Goal: Communication & Community: Share content

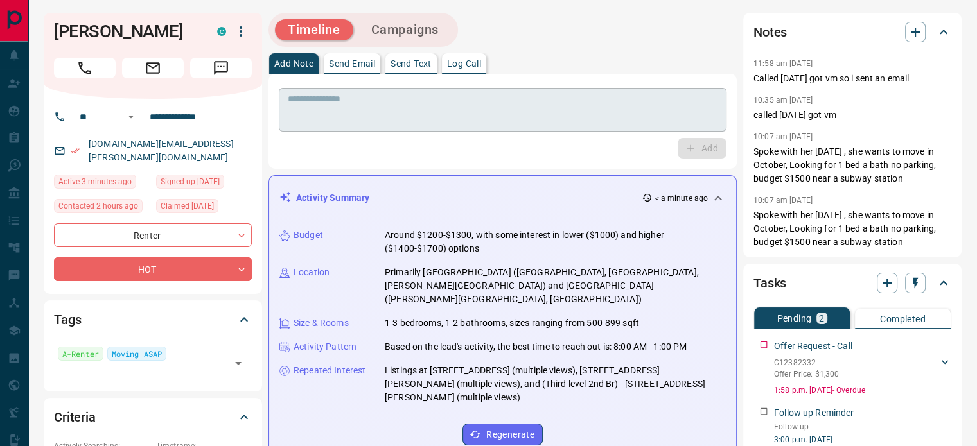
drag, startPoint x: 358, startPoint y: 64, endPoint x: 409, endPoint y: 116, distance: 72.7
click at [400, 124] on div "Add Note Send Email Send Text Log Call * ​ Add" at bounding box center [503, 111] width 468 height 116
click at [411, 66] on p "Send Text" at bounding box center [411, 63] width 41 height 9
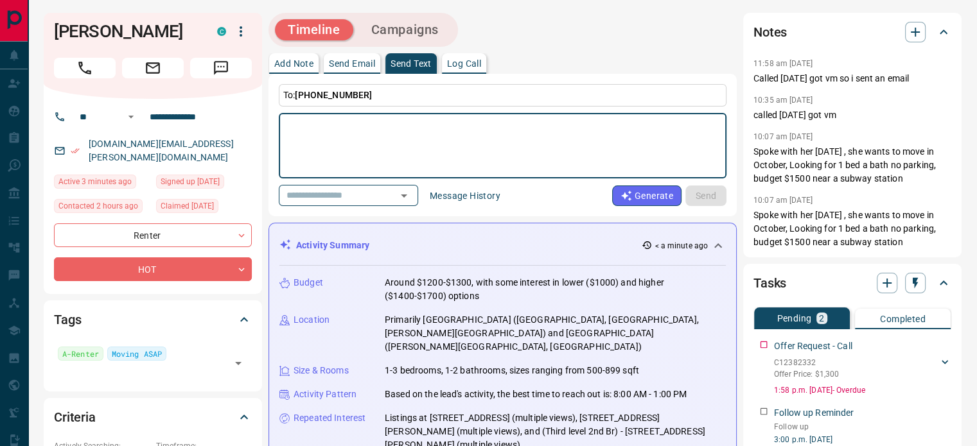
click at [373, 125] on textarea at bounding box center [503, 146] width 430 height 55
click at [566, 121] on textarea "**********" at bounding box center [503, 146] width 430 height 55
paste textarea "**********"
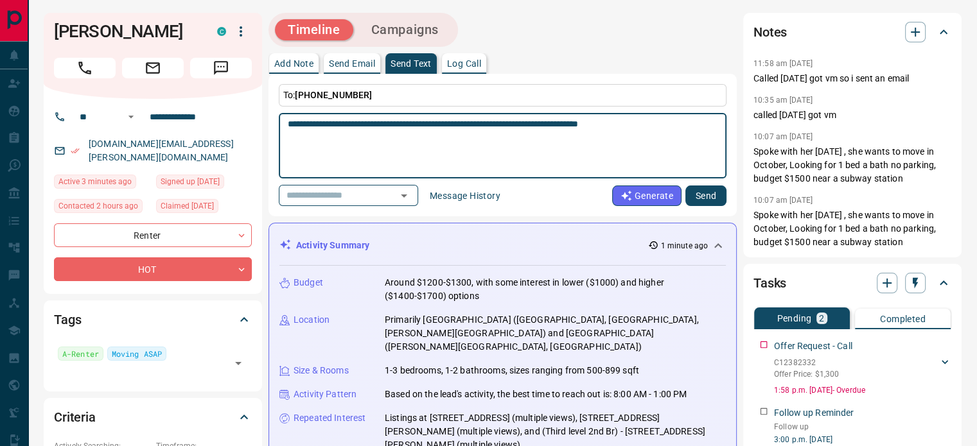
click at [663, 120] on textarea "**********" at bounding box center [503, 146] width 430 height 55
type textarea "**********"
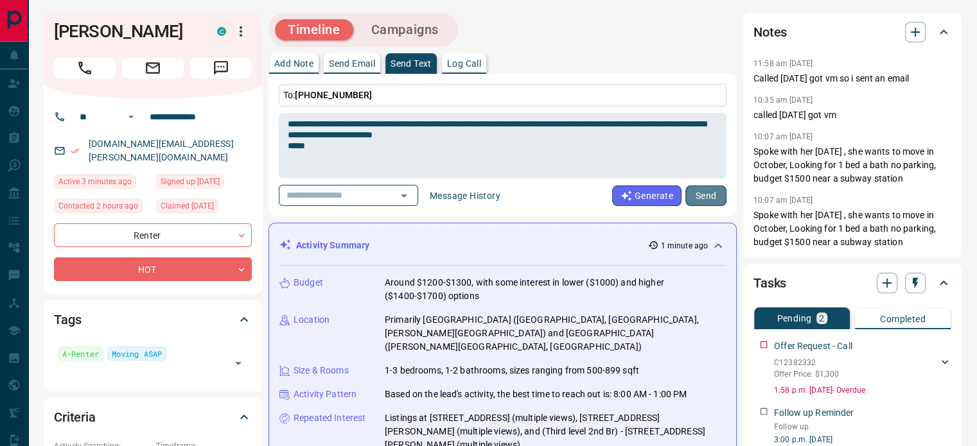
click at [714, 192] on button "Send" at bounding box center [705, 196] width 41 height 21
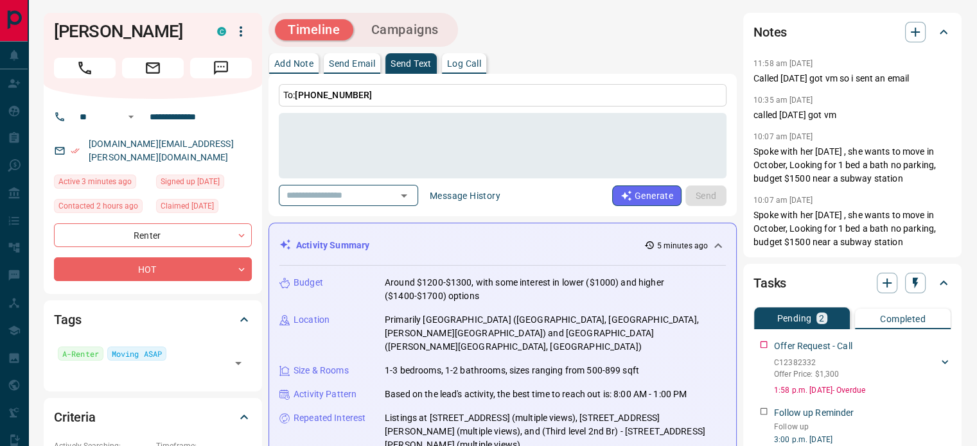
drag, startPoint x: 182, startPoint y: 28, endPoint x: 49, endPoint y: 30, distance: 133.0
click at [49, 30] on div "Michela Anzelmo C" at bounding box center [153, 56] width 218 height 86
copy h1 "Michela Anzelmo"
drag, startPoint x: 208, startPoint y: 139, endPoint x: 89, endPoint y: 149, distance: 119.9
click at [89, 149] on div "michela.anz@rogers.com" at bounding box center [153, 151] width 198 height 35
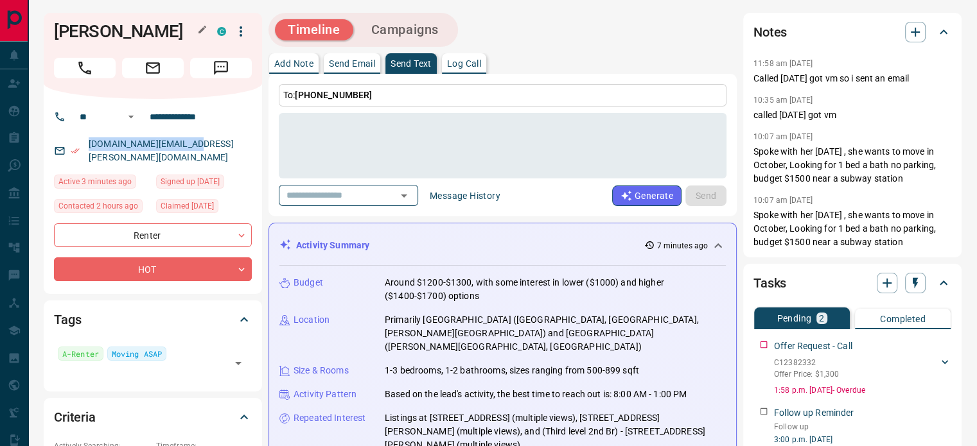
drag, startPoint x: 181, startPoint y: 29, endPoint x: 55, endPoint y: 38, distance: 126.2
click at [55, 38] on h1 "Michela Anzelmo" at bounding box center [126, 31] width 144 height 21
copy h1 "Michela Anzelmo"
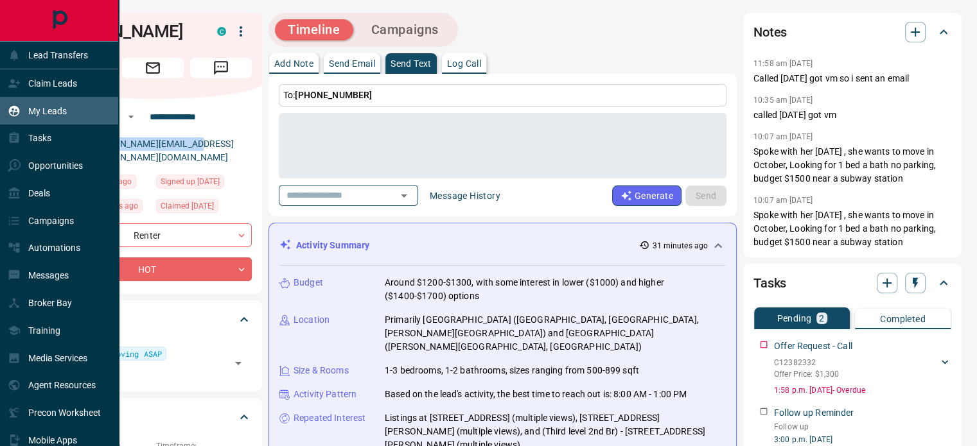
click at [62, 110] on p "My Leads" at bounding box center [47, 111] width 39 height 10
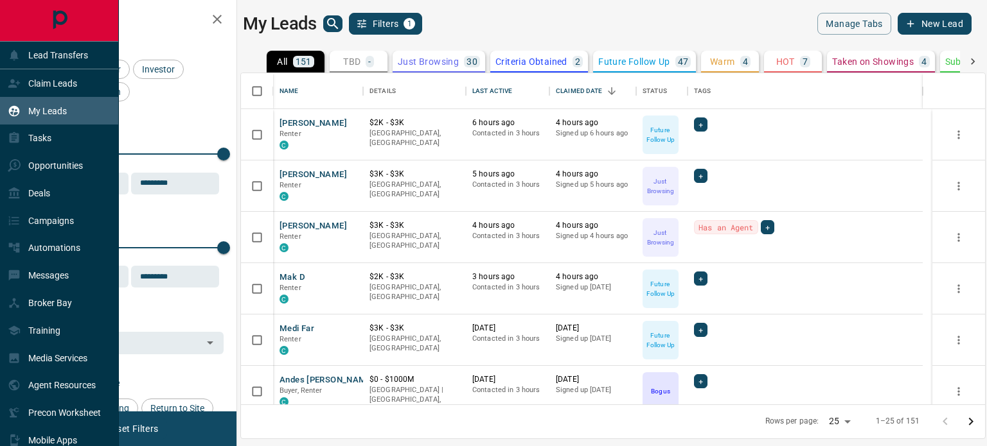
scroll to position [322, 734]
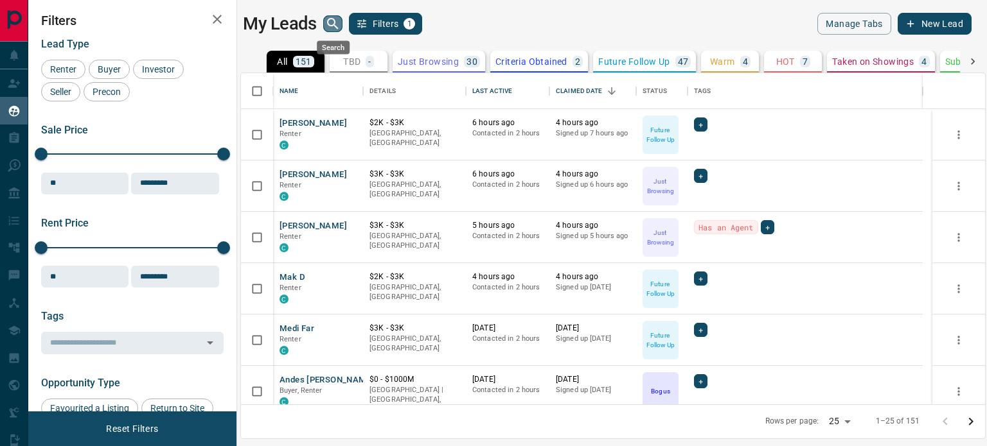
click at [332, 22] on icon "search button" at bounding box center [332, 23] width 15 height 15
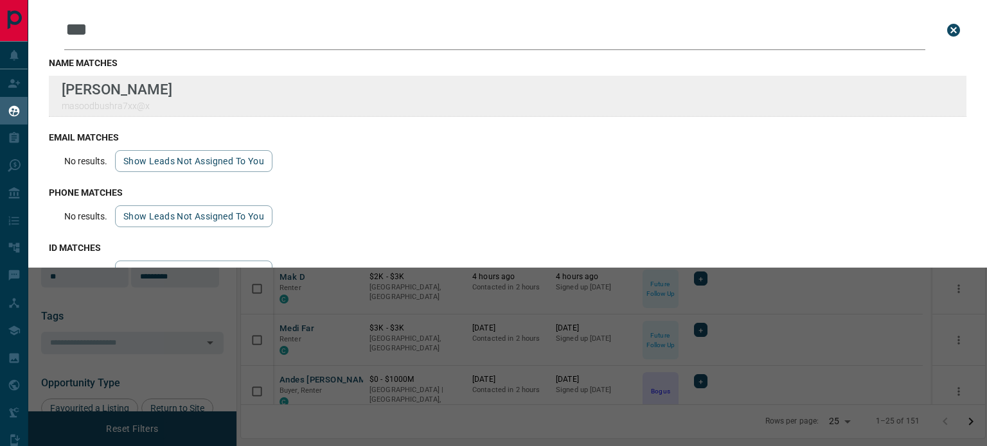
type input "***"
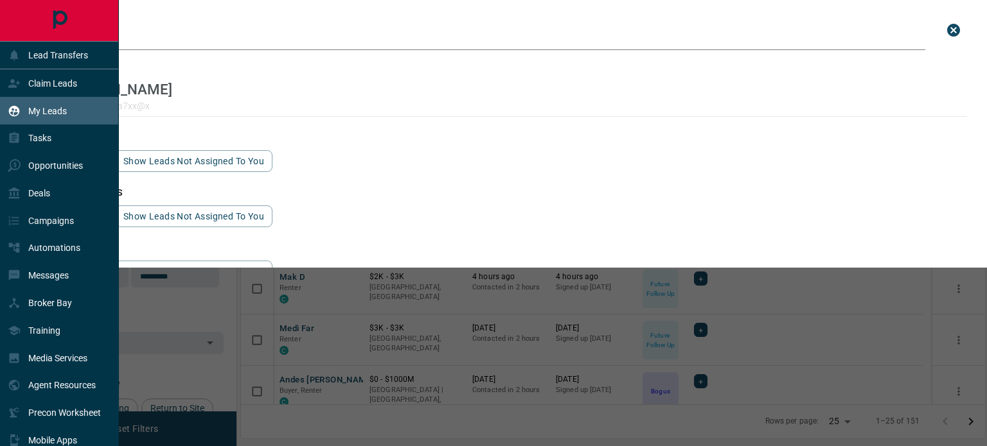
click at [30, 110] on p "My Leads" at bounding box center [47, 111] width 39 height 10
click at [42, 118] on div "My Leads" at bounding box center [37, 110] width 59 height 21
click at [41, 138] on p "Tasks" at bounding box center [39, 138] width 23 height 10
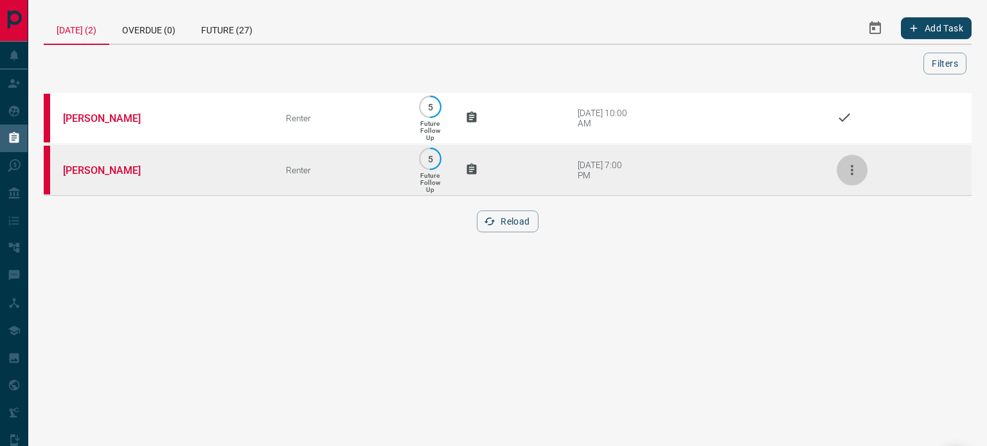
click at [851, 166] on icon "button" at bounding box center [851, 170] width 15 height 15
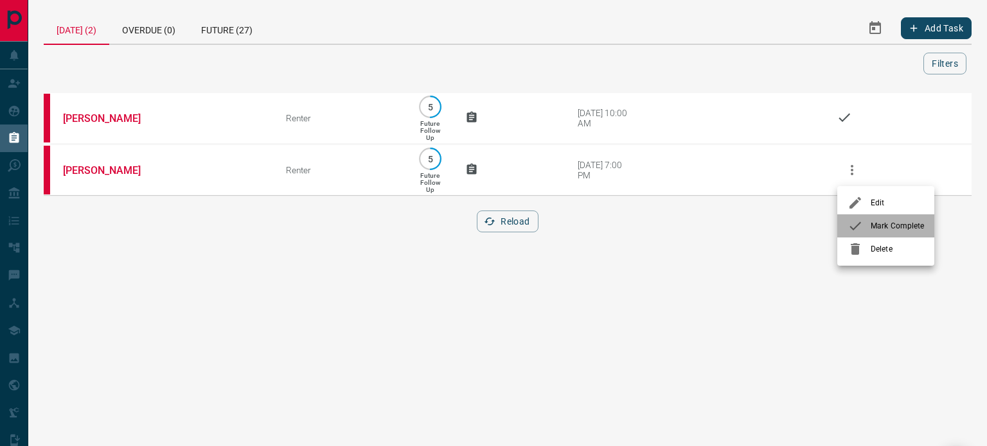
click at [862, 223] on icon at bounding box center [854, 225] width 15 height 15
